Goal: Information Seeking & Learning: Check status

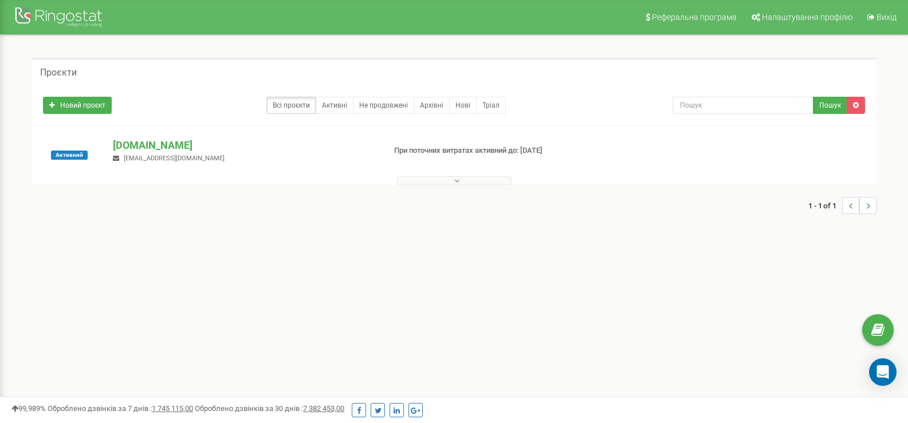
click at [440, 184] on button at bounding box center [454, 180] width 115 height 9
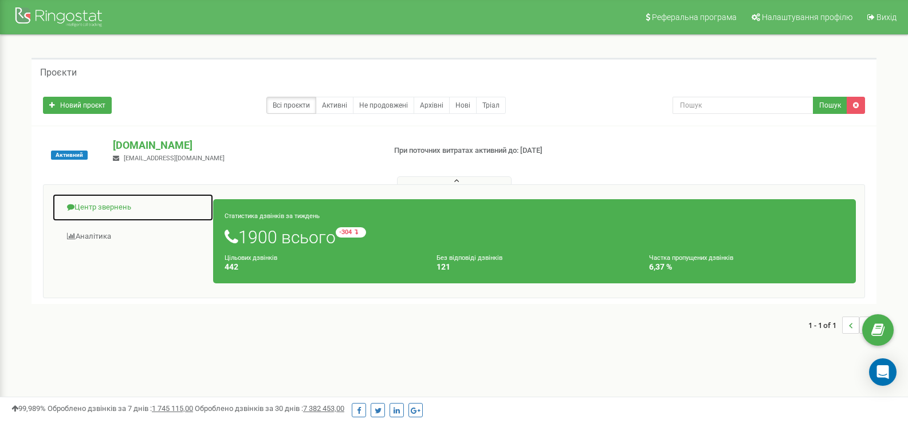
click at [101, 207] on link "Центр звернень" at bounding box center [132, 208] width 161 height 28
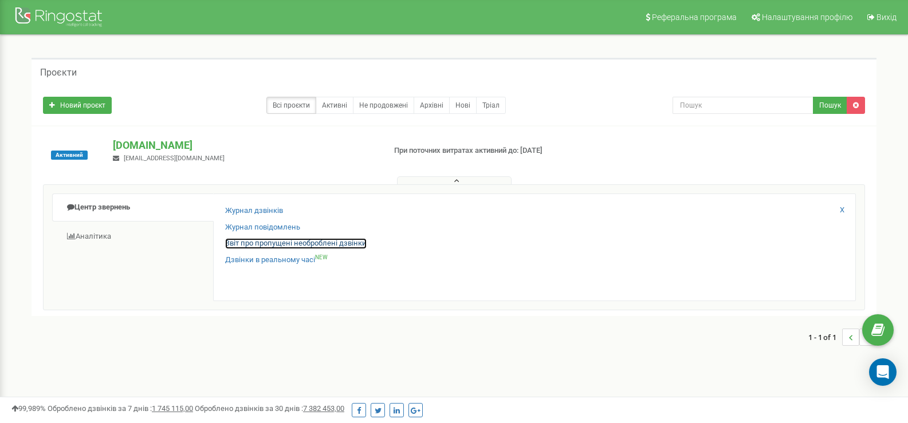
click at [258, 244] on link "Звіт про пропущені необроблені дзвінки" at bounding box center [295, 243] width 141 height 11
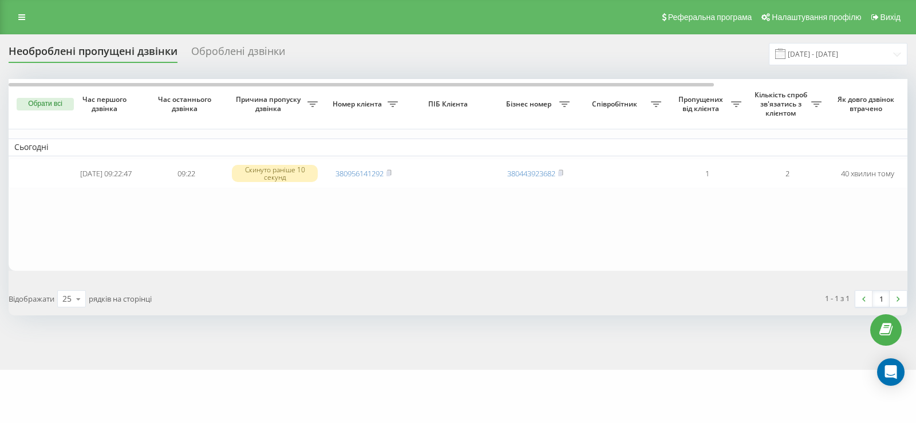
scroll to position [0, 246]
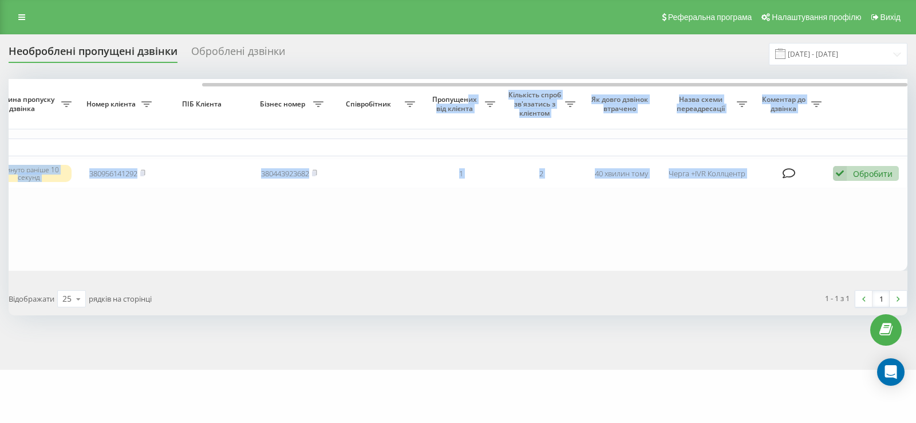
drag, startPoint x: 409, startPoint y: 82, endPoint x: 471, endPoint y: 97, distance: 63.5
click at [471, 97] on div "Обрати всі Час першого дзвінка Час останнього дзвінка Причина пропуску дзвінка …" at bounding box center [458, 175] width 899 height 192
click at [520, 254] on table "Сьогодні 2025-09-22 09:22:47 09:22 Скинуто раніше 10 секунд 380956141292 380443…" at bounding box center [334, 175] width 1145 height 192
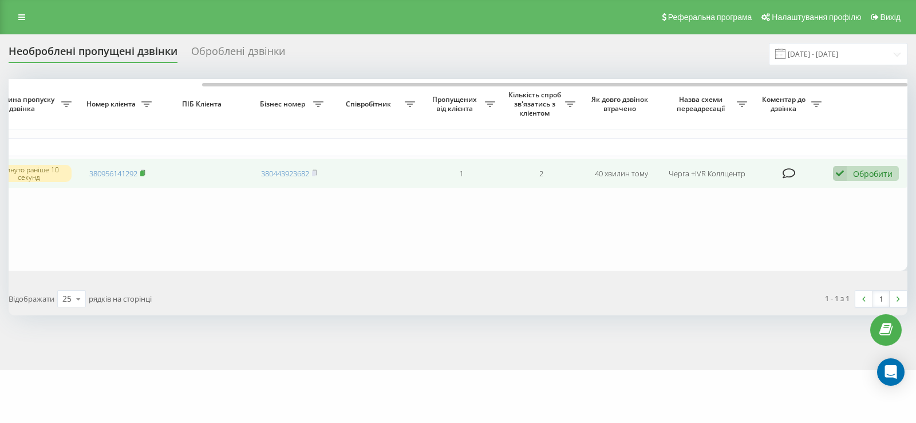
click at [145, 173] on icon at bounding box center [142, 172] width 5 height 7
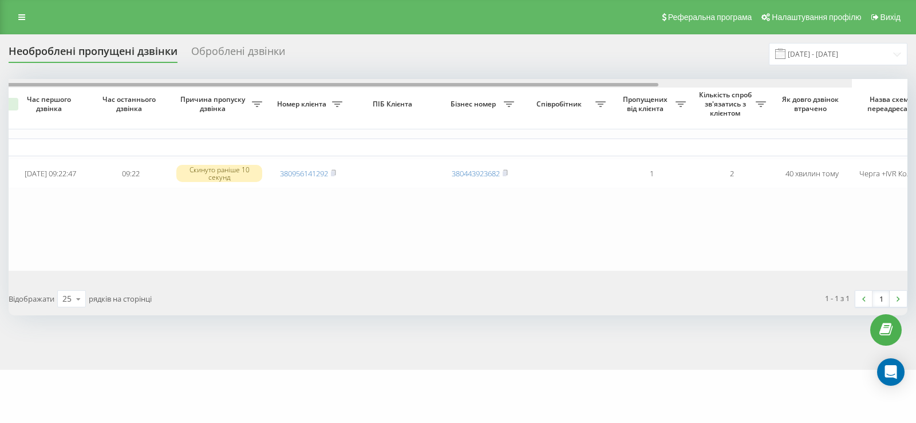
scroll to position [0, 0]
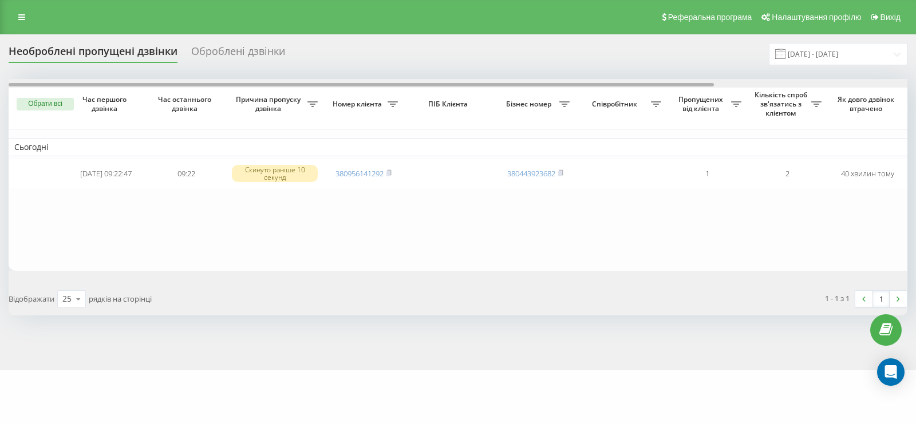
drag, startPoint x: 211, startPoint y: 85, endPoint x: 16, endPoint y: 117, distance: 197.4
click at [10, 121] on div "Обрати всі Час першого дзвінка Час останнього дзвінка Причина пропуску дзвінка …" at bounding box center [458, 175] width 899 height 192
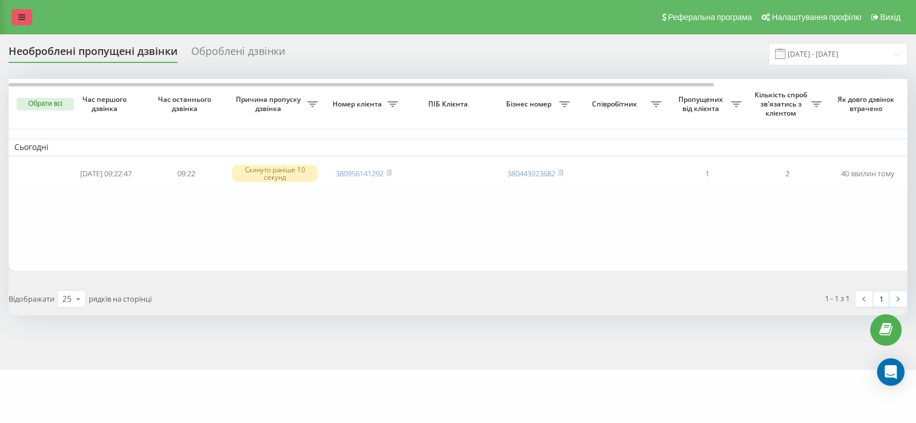
click at [22, 18] on icon at bounding box center [21, 17] width 7 height 8
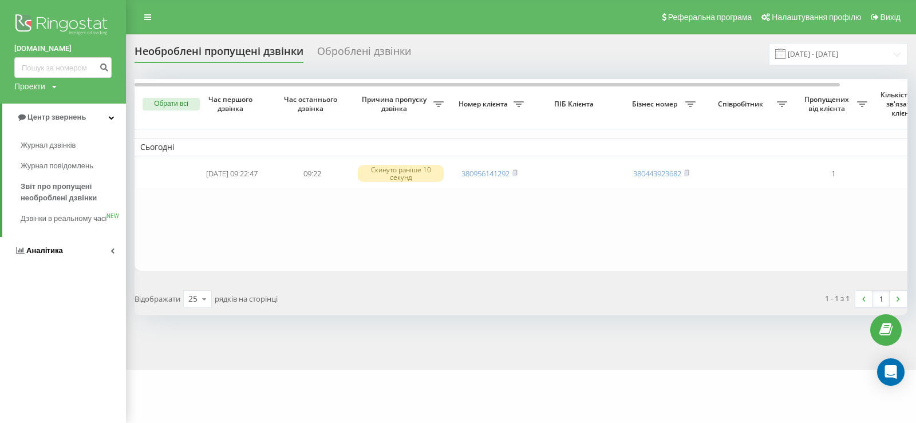
click at [52, 255] on span "Аналiтика" at bounding box center [44, 250] width 37 height 9
click at [38, 176] on span "Співробітники у реальному часі" at bounding box center [64, 178] width 87 height 23
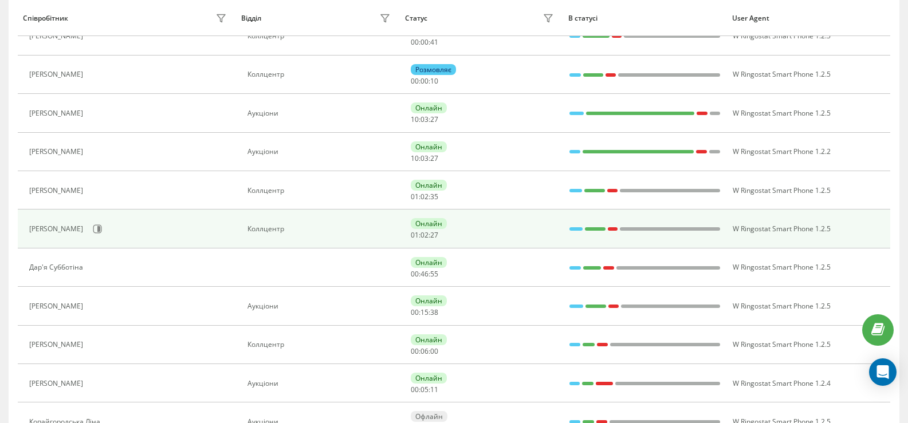
scroll to position [229, 0]
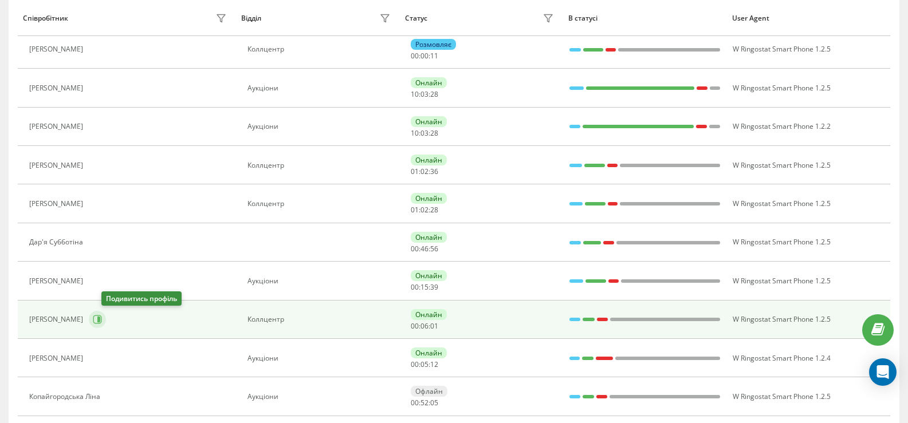
click at [102, 319] on icon at bounding box center [97, 319] width 9 height 9
